Goal: Task Accomplishment & Management: Manage account settings

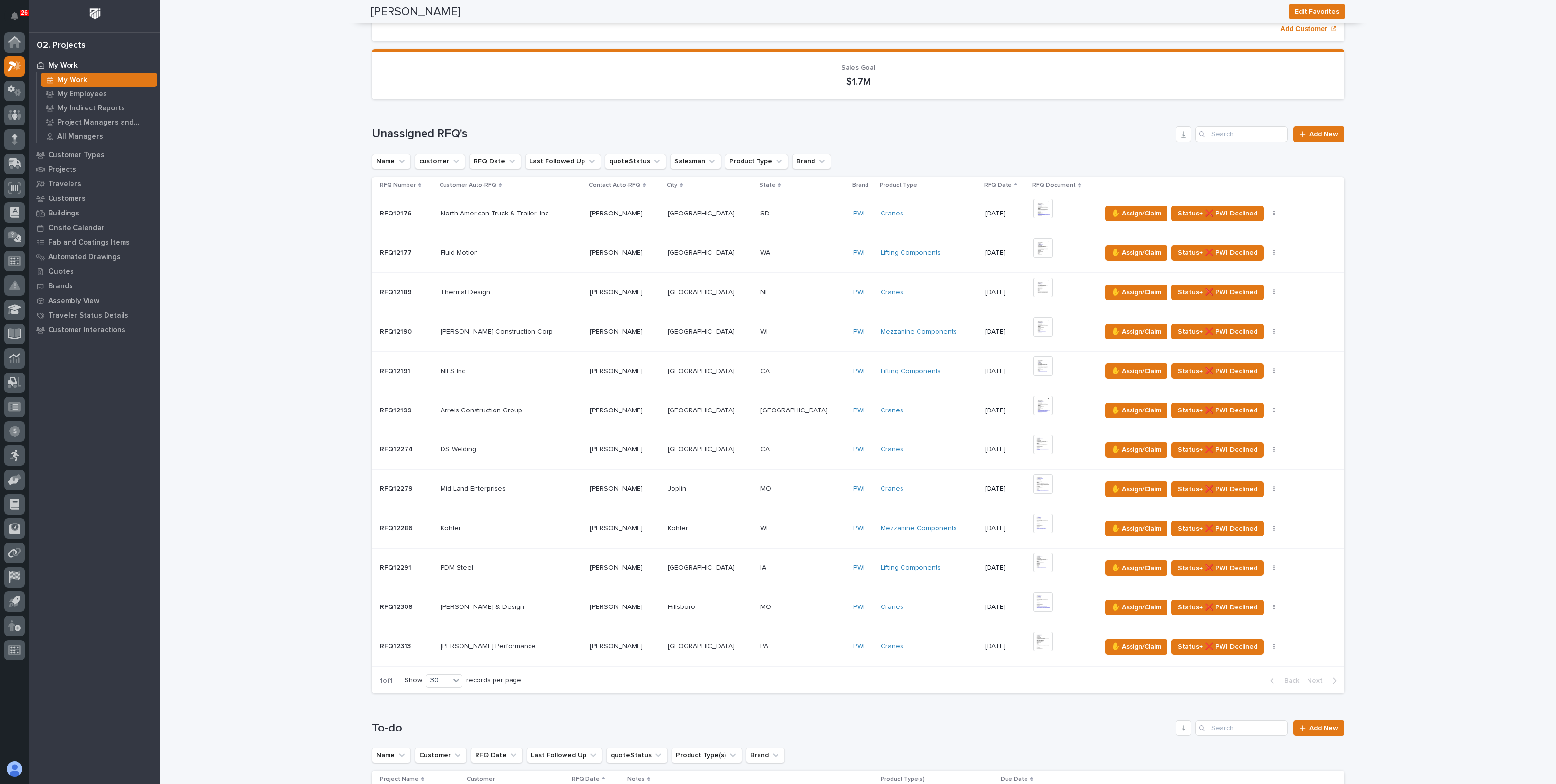
scroll to position [730, 0]
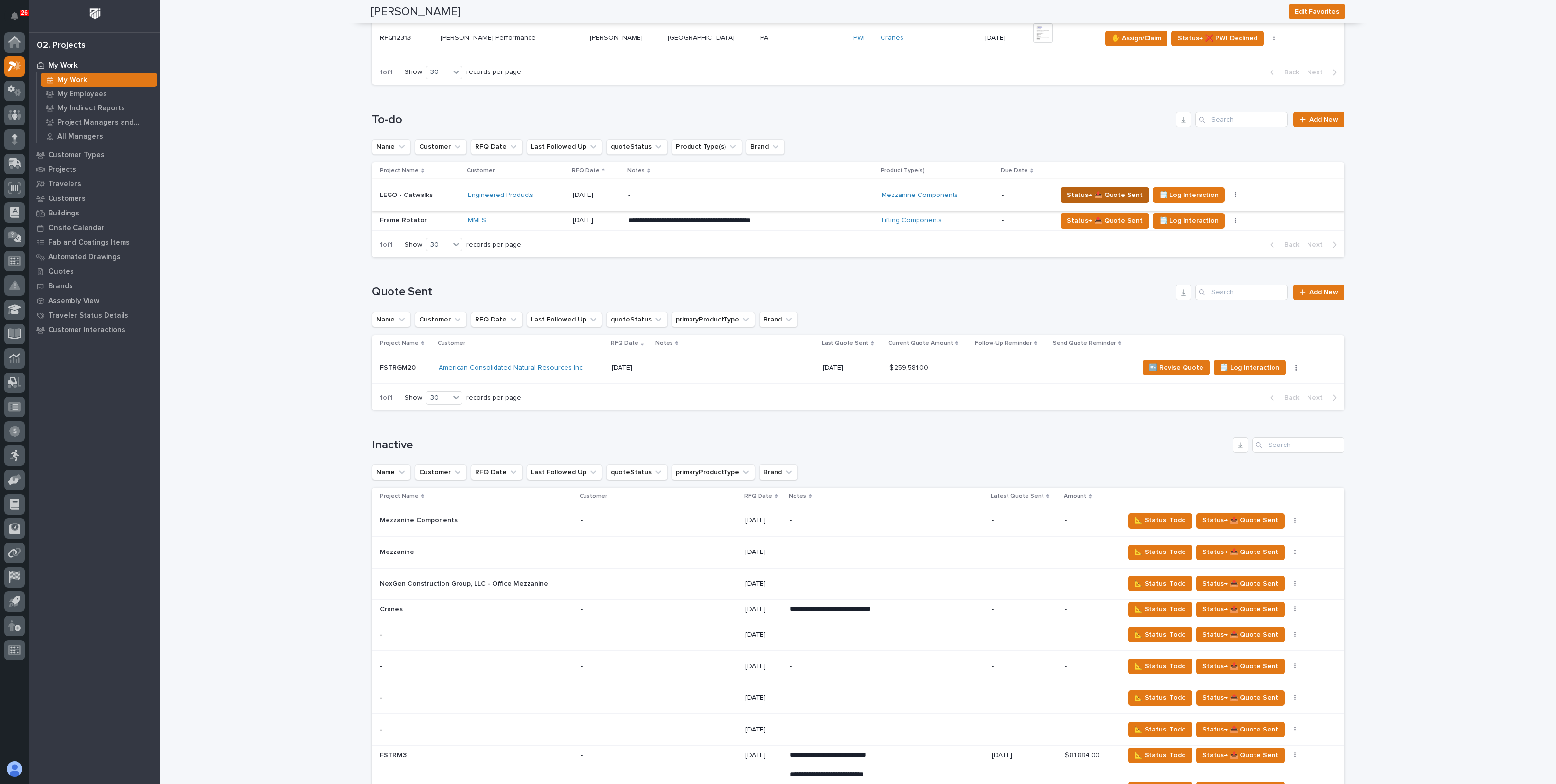
click at [1101, 193] on span "Status→ 📤 Quote Sent" at bounding box center [1105, 194] width 76 height 11
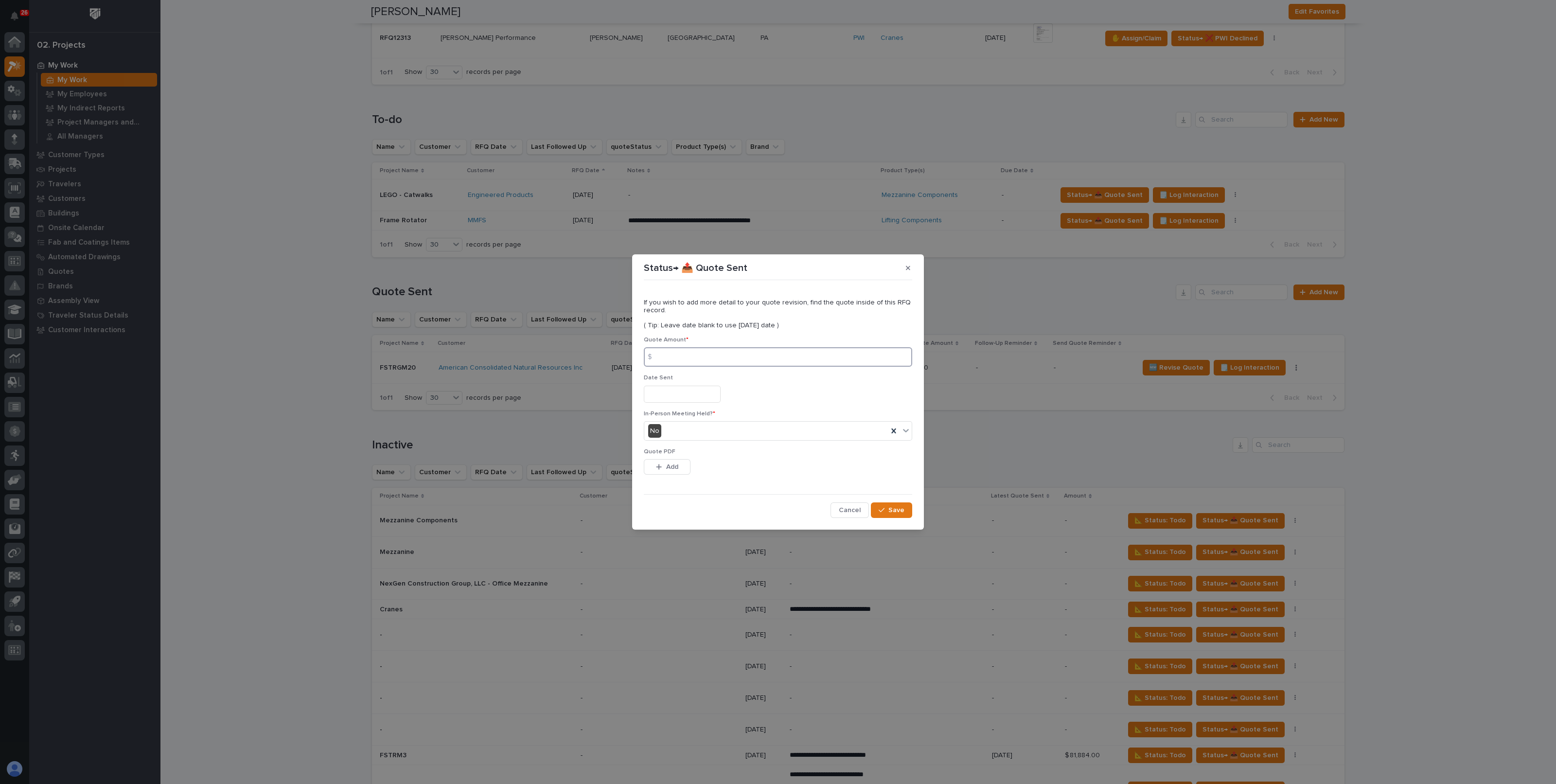
click at [692, 352] on input at bounding box center [778, 357] width 268 height 19
type input "634543"
click at [675, 390] on input "text" at bounding box center [682, 394] width 77 height 17
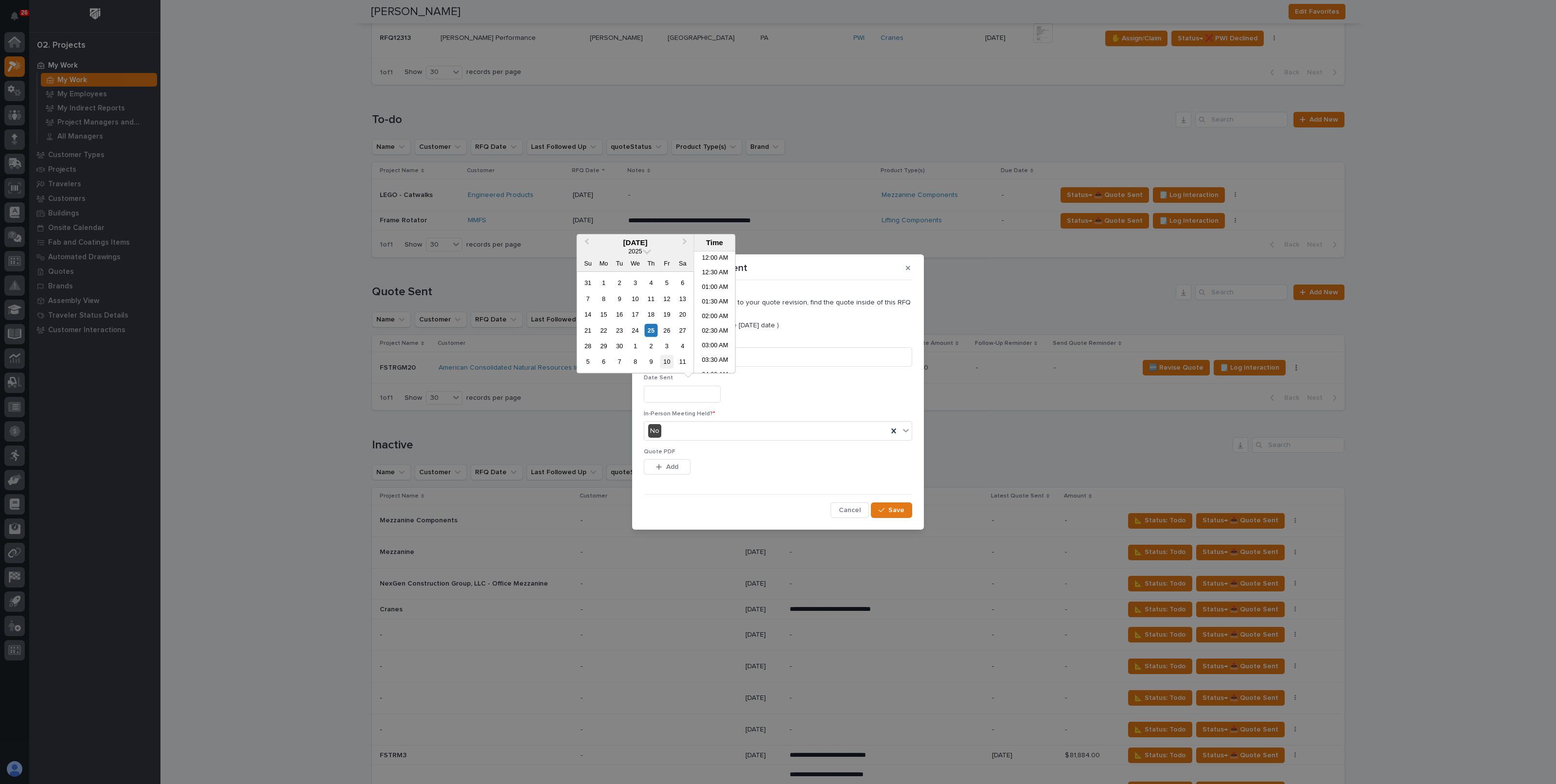
scroll to position [297, 0]
click at [654, 329] on div "25" at bounding box center [651, 330] width 13 height 13
type input "**********"
click at [657, 332] on div "25" at bounding box center [651, 330] width 13 height 13
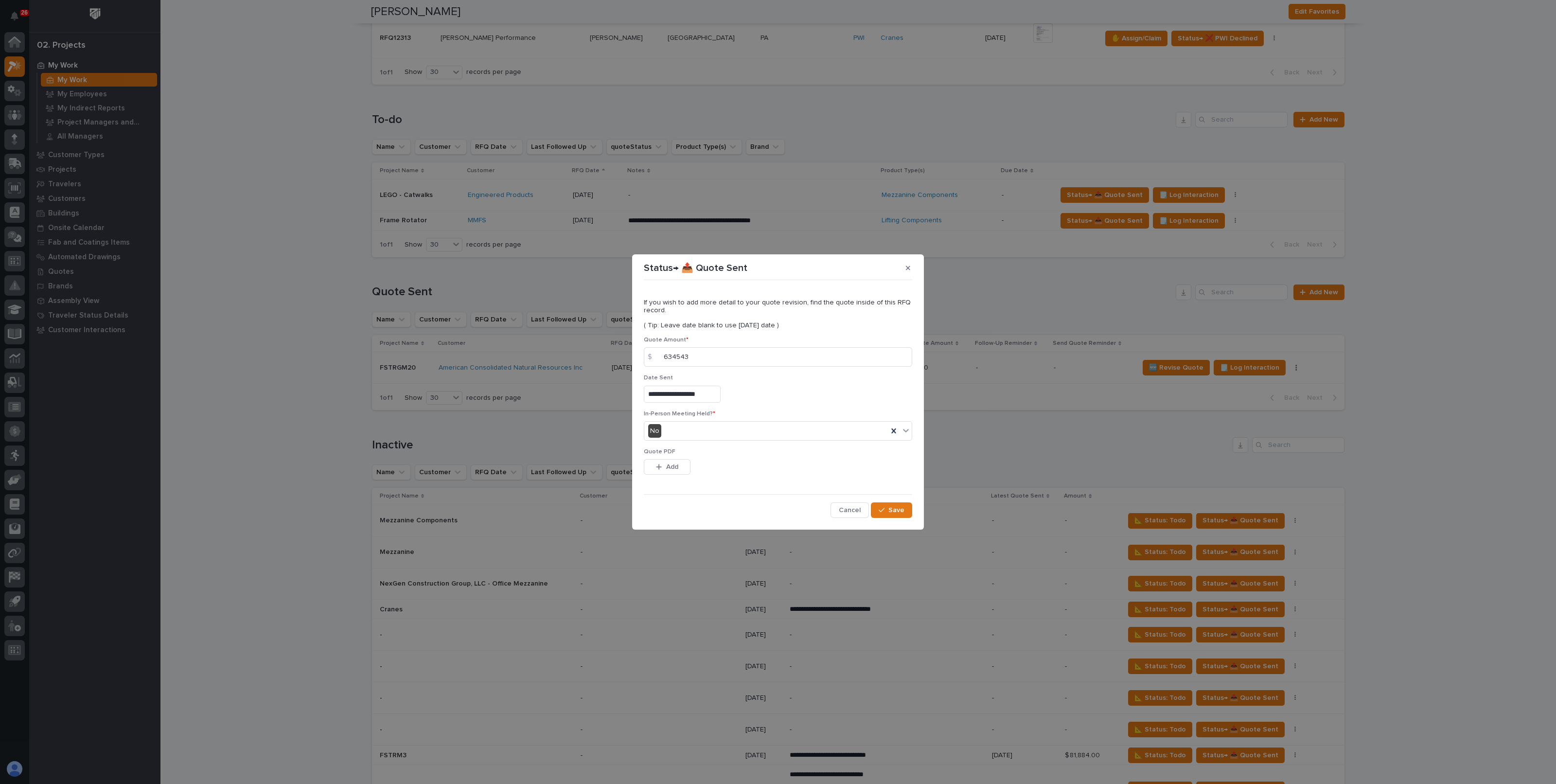
click at [707, 458] on div "Quote PDF This file cannot be opened Download File Add" at bounding box center [778, 467] width 268 height 38
click at [664, 463] on button "Add" at bounding box center [667, 467] width 47 height 16
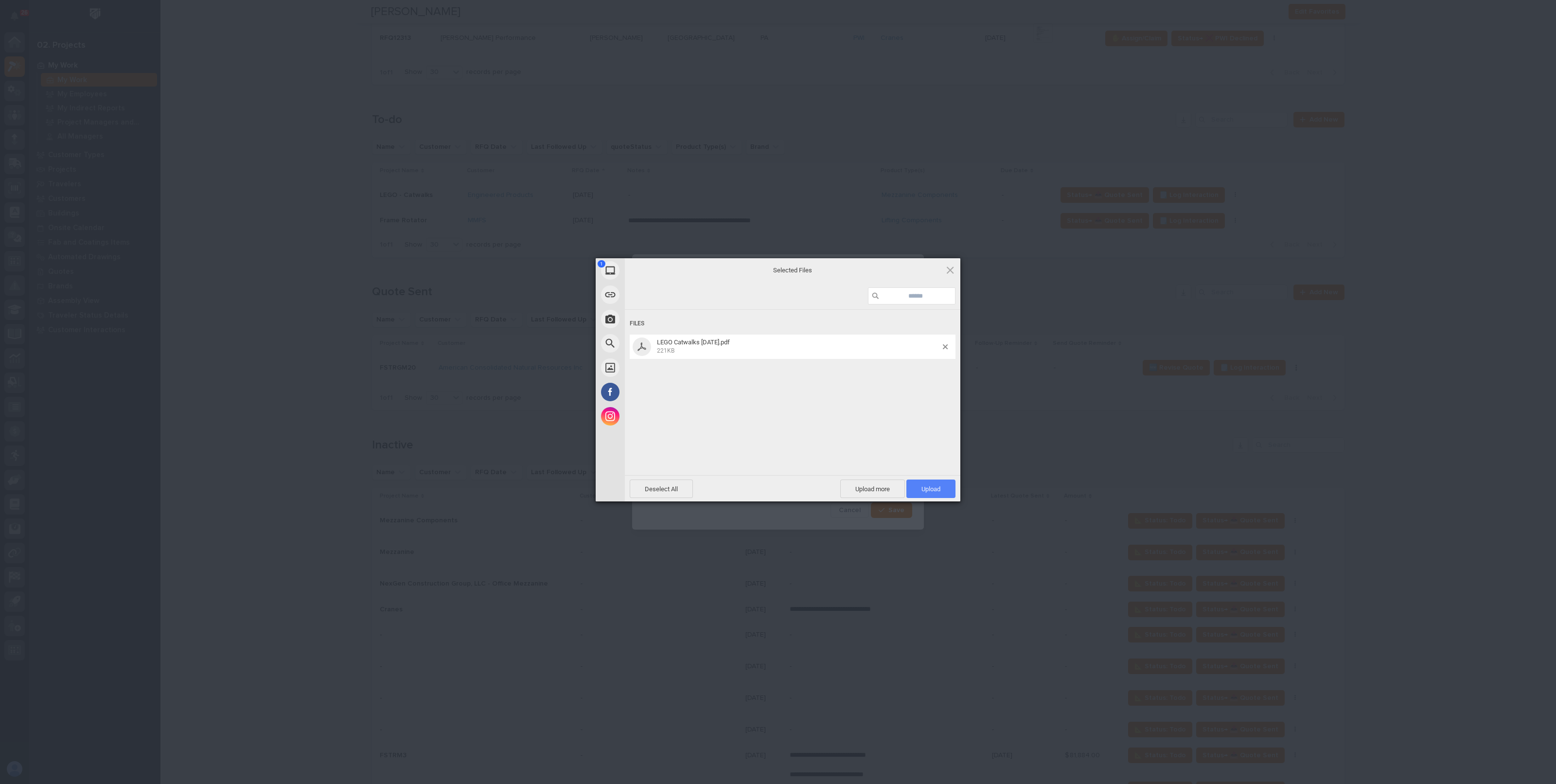
click at [924, 491] on span "Upload 1" at bounding box center [930, 489] width 19 height 7
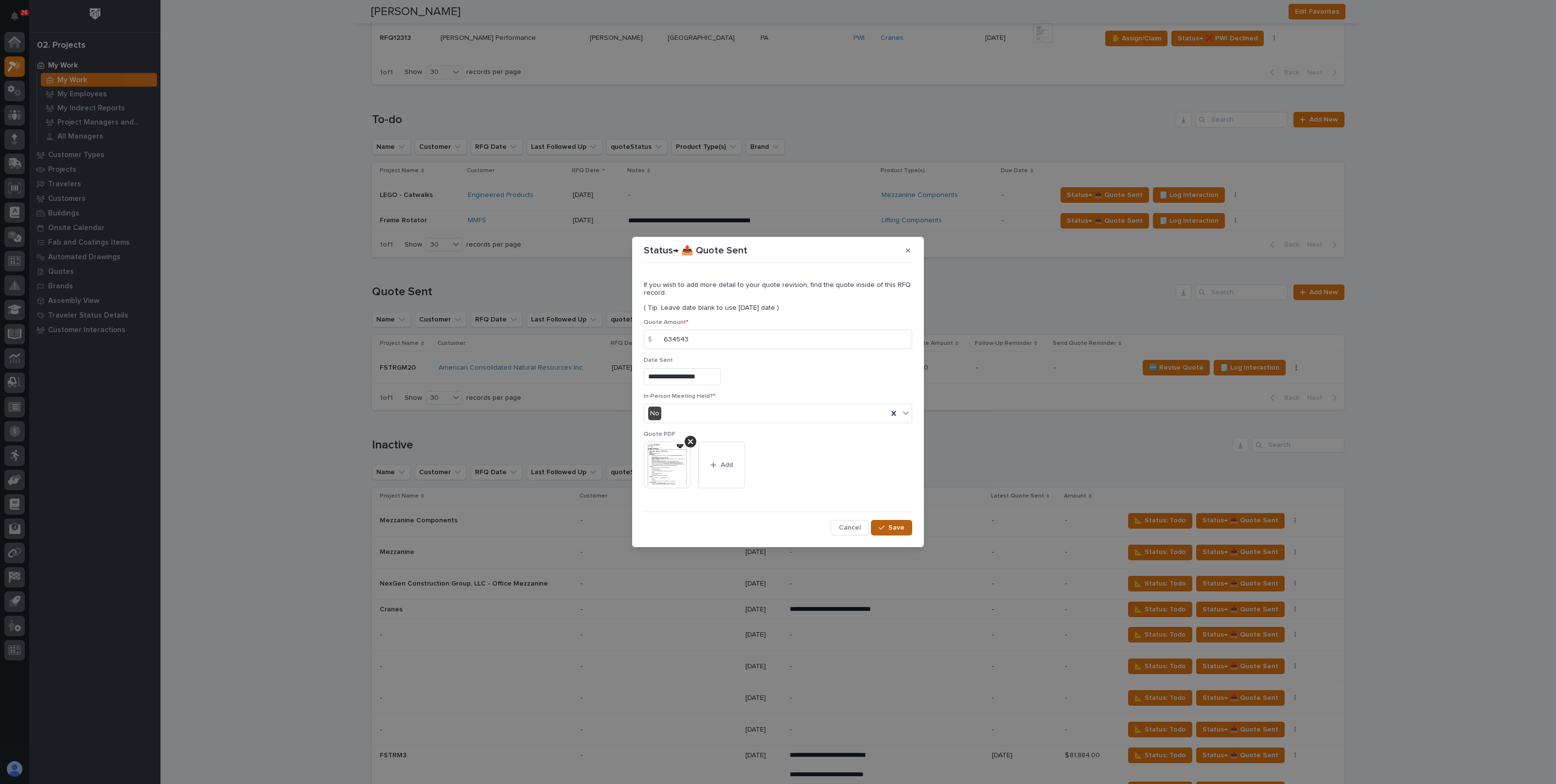
click at [891, 526] on span "Save" at bounding box center [896, 527] width 16 height 8
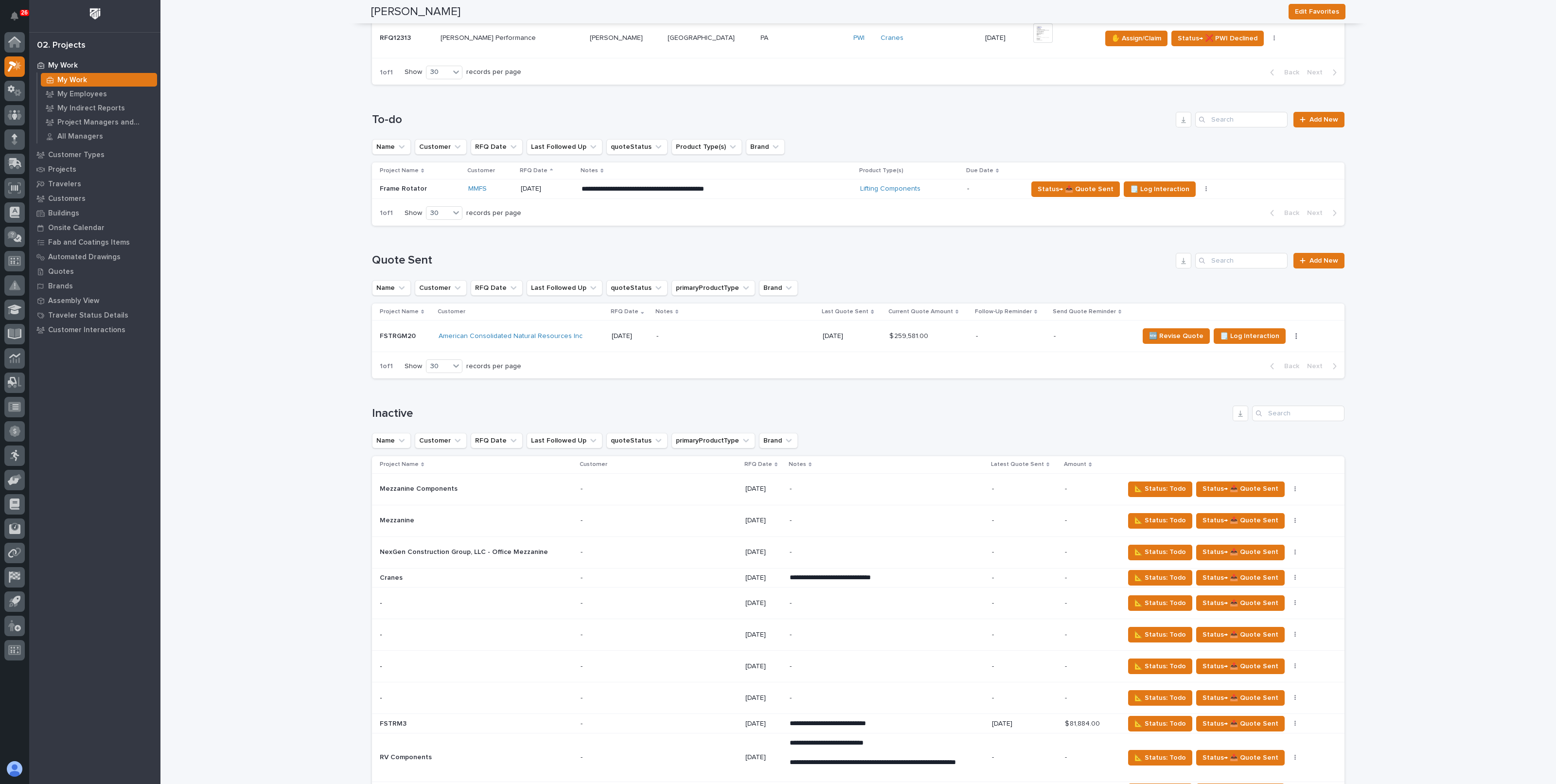
scroll to position [713, 0]
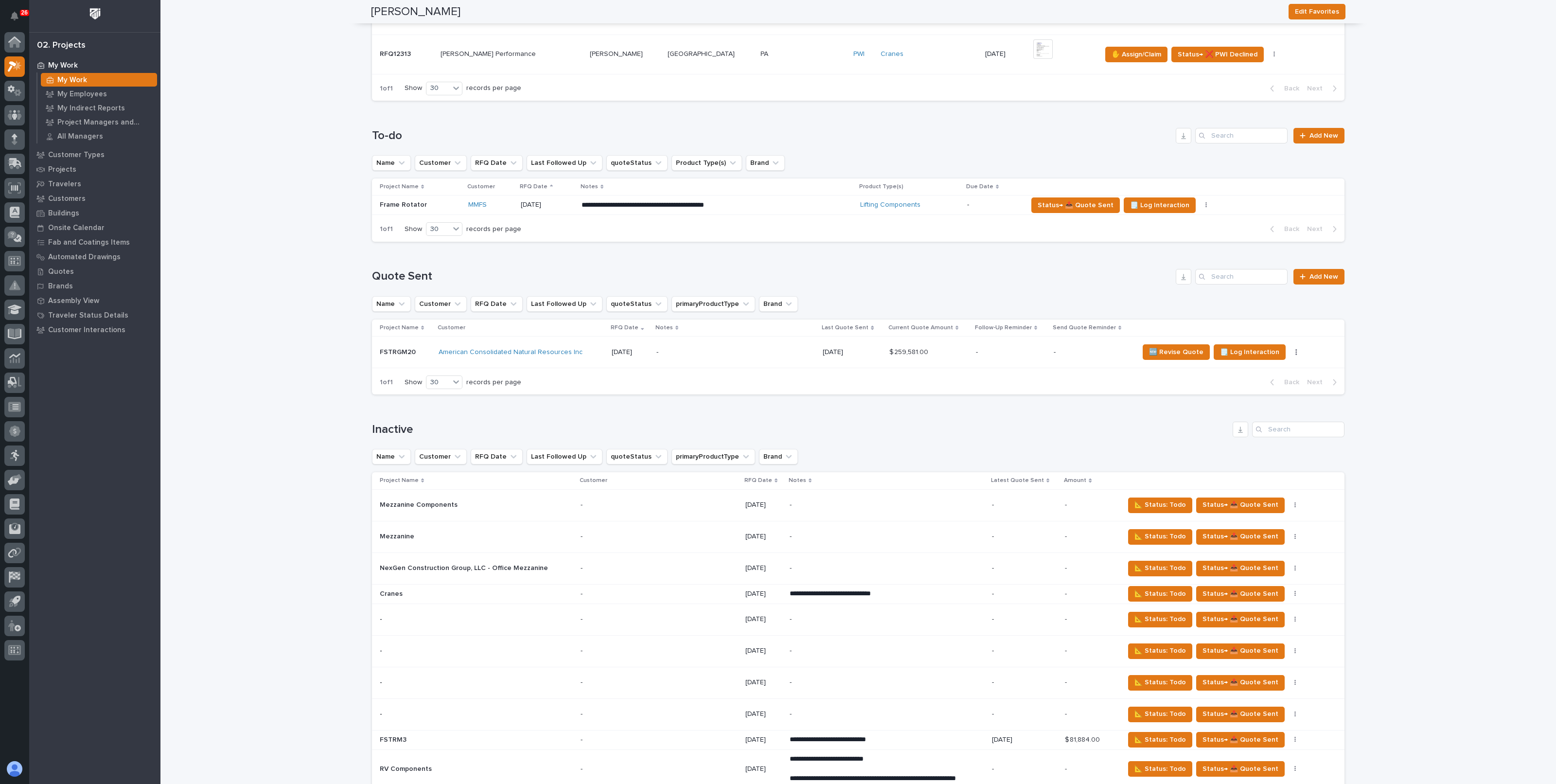
click at [240, 393] on div "Loading... Saving… Loading... Saving… [PERSON_NAME] Edit Favorites [PERSON_NAME…" at bounding box center [858, 704] width 1395 height 2832
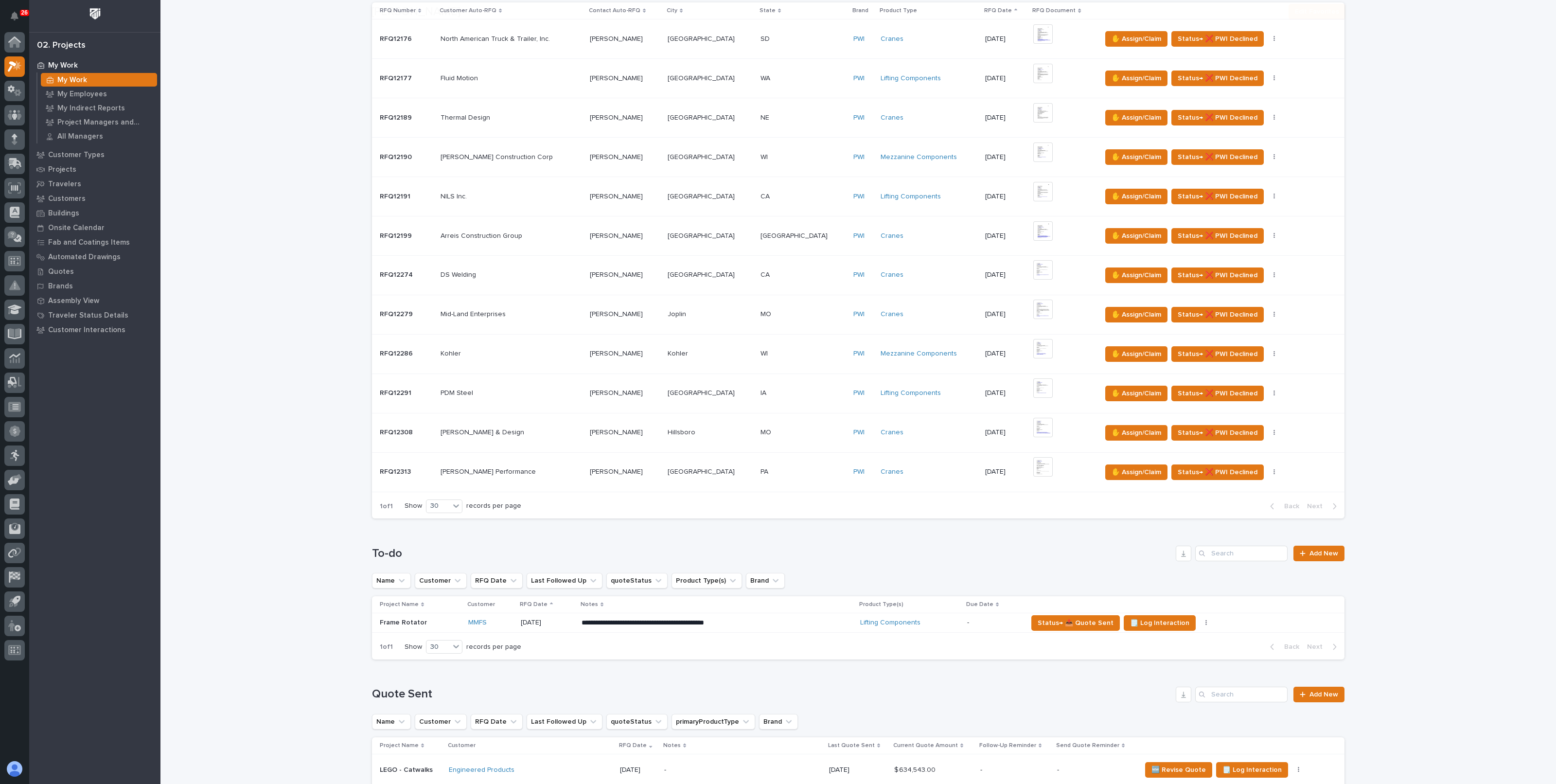
scroll to position [304, 0]
